Goal: Task Accomplishment & Management: Manage account settings

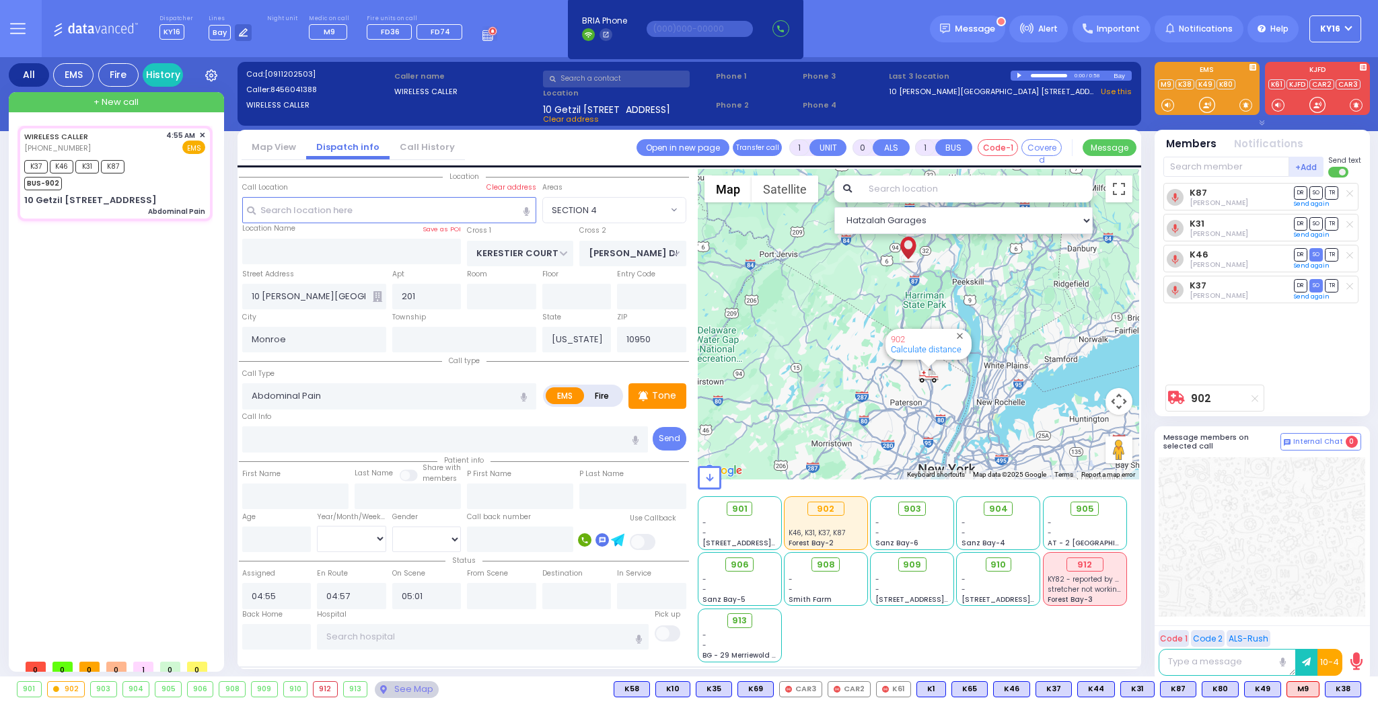
select select "SECTION 4"
select select
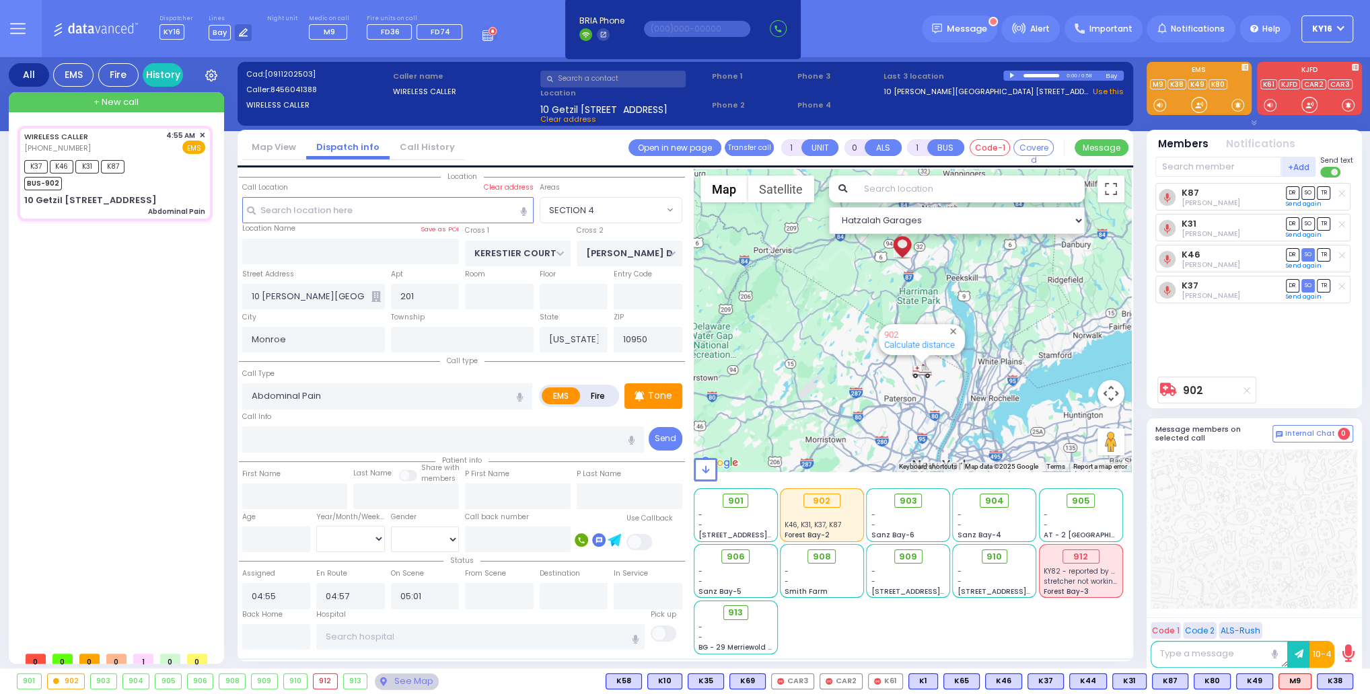
click at [1340, 23] on button "KY16" at bounding box center [1327, 28] width 52 height 27
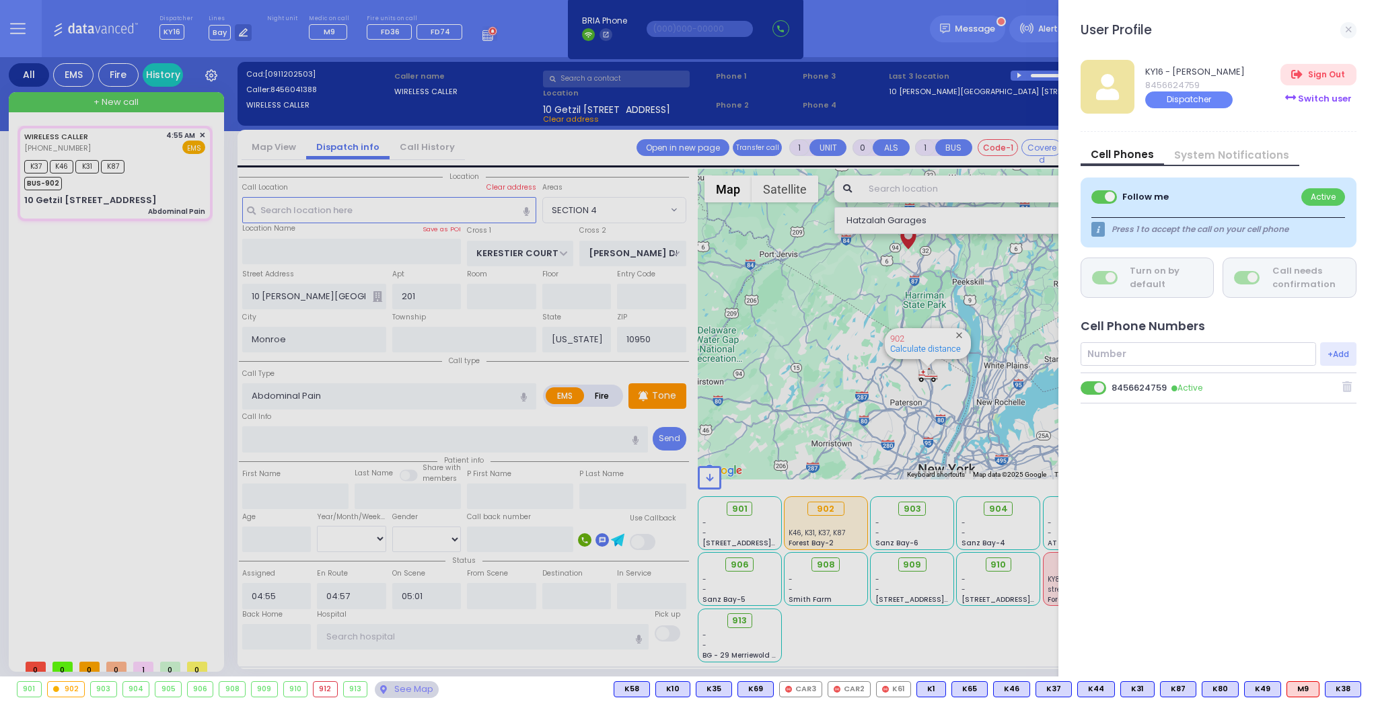
click at [1321, 97] on div "Switch user" at bounding box center [1317, 98] width 75 height 22
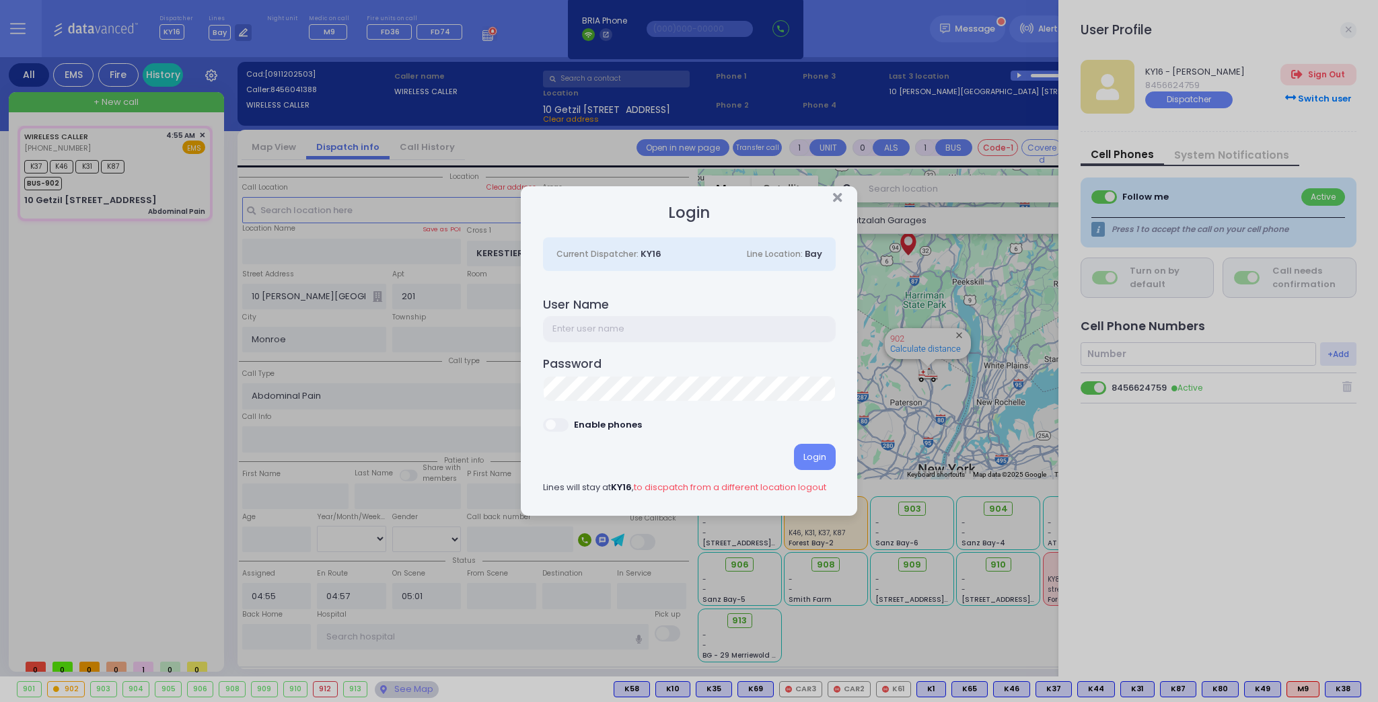
click at [635, 328] on input "text" at bounding box center [689, 329] width 293 height 26
type input "ky38"
click at [561, 432] on label at bounding box center [556, 425] width 27 height 16
click at [811, 462] on div "Login" at bounding box center [815, 457] width 42 height 26
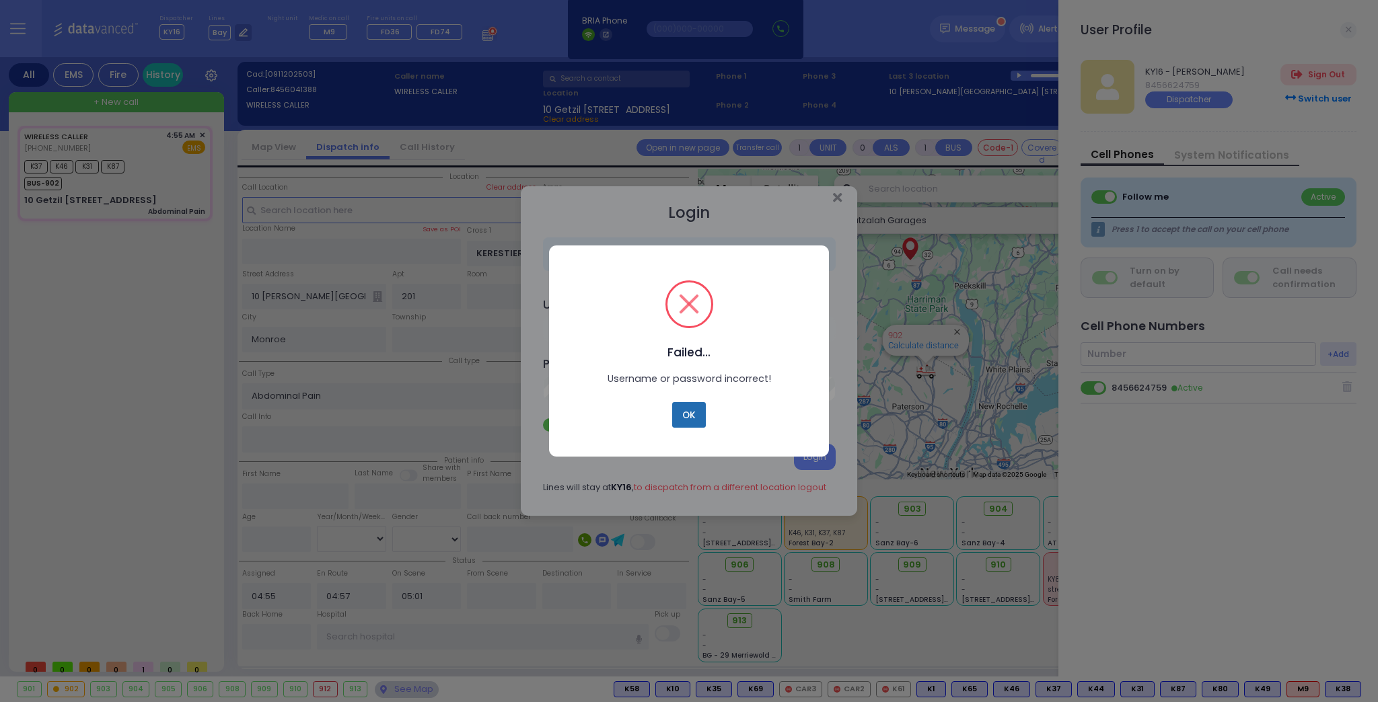
click at [698, 415] on button "OK" at bounding box center [689, 415] width 34 height 26
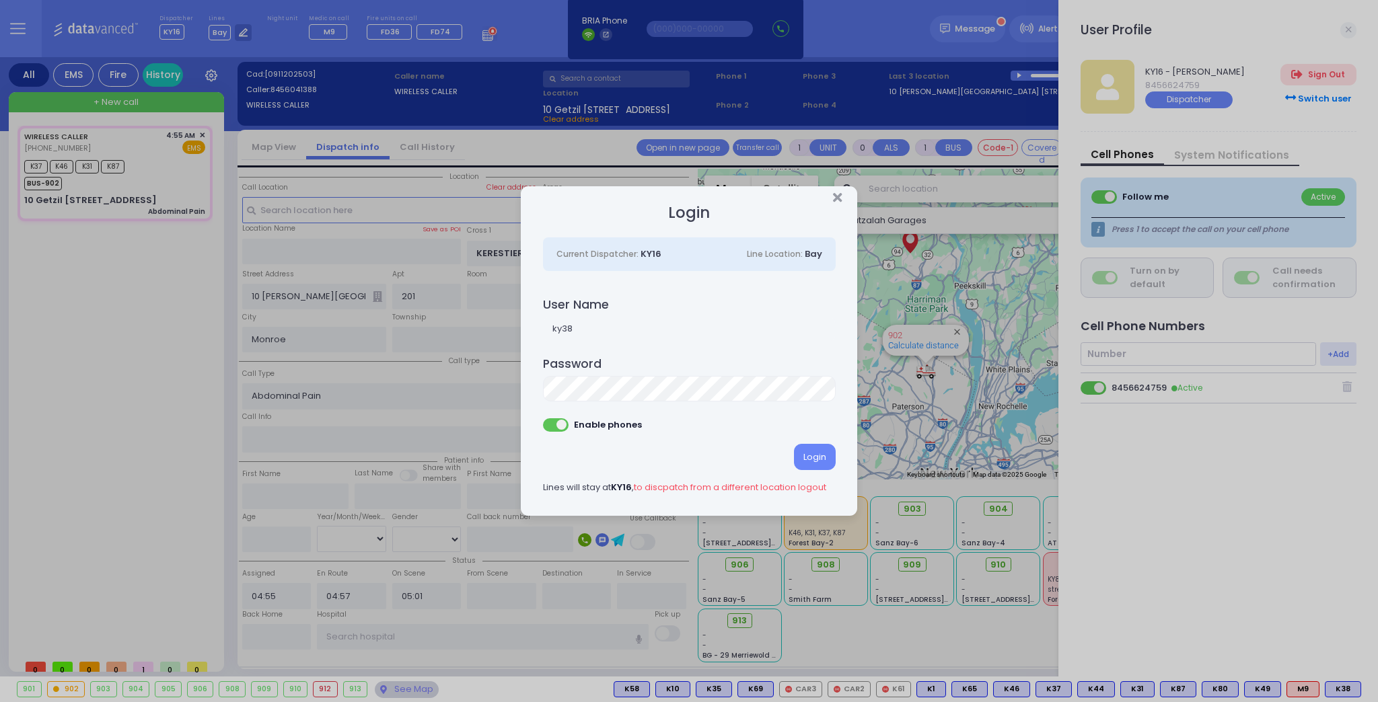
click at [540, 398] on div "Login Current Dispatcher: KY16 Line Location: [GEOGRAPHIC_DATA] User Name ky38 …" at bounding box center [689, 360] width 336 height 312
